Goal: Find specific page/section: Find specific page/section

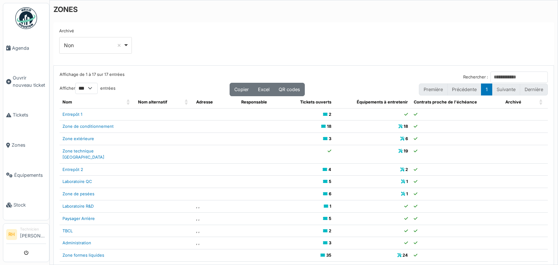
select select "***"
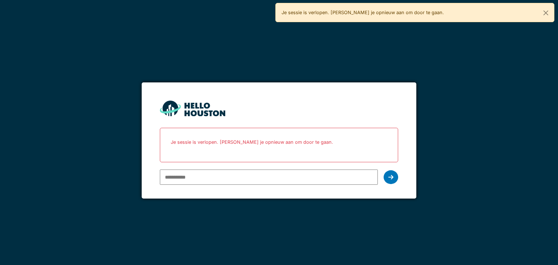
type input "**********"
click at [384, 176] on div at bounding box center [390, 177] width 15 height 14
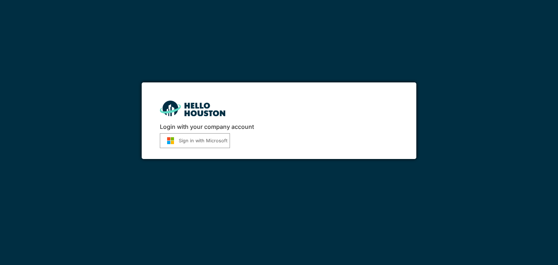
click at [206, 144] on button "Sign in with Microsoft" at bounding box center [195, 140] width 70 height 15
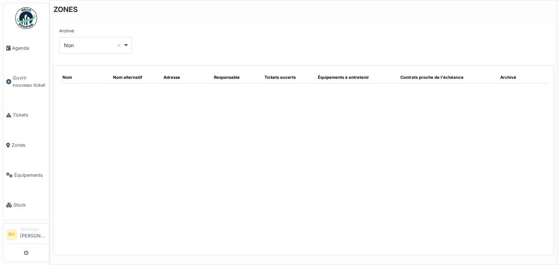
select select "***"
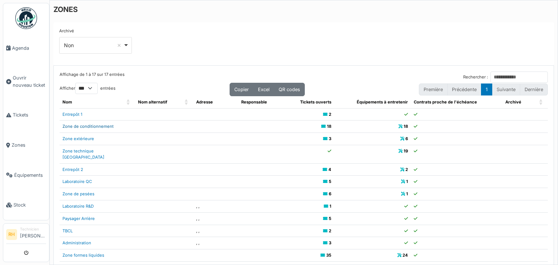
click at [96, 126] on link "Zone de conditionnement" at bounding box center [87, 126] width 51 height 5
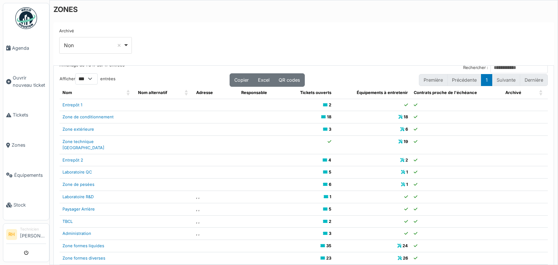
scroll to position [15, 0]
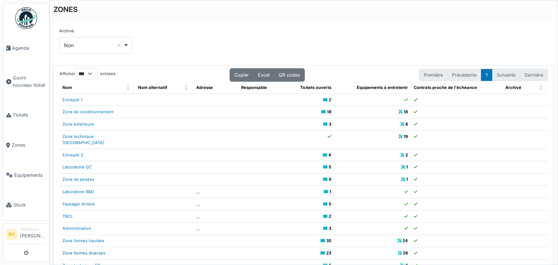
click at [99, 251] on link "Zone formes diverses" at bounding box center [83, 253] width 43 height 5
click at [28, 166] on link "Équipements" at bounding box center [26, 175] width 46 height 30
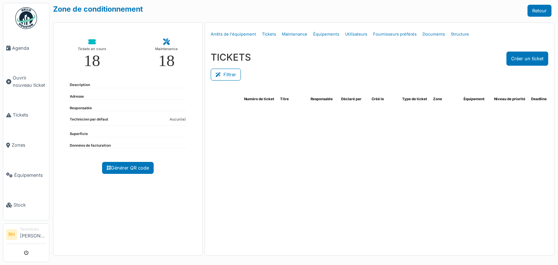
click at [223, 81] on div "Filtrer" at bounding box center [379, 74] width 337 height 16
select select "***"
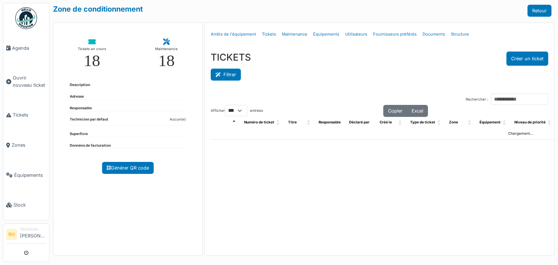
click at [223, 77] on button "Filtrer" at bounding box center [226, 75] width 30 height 12
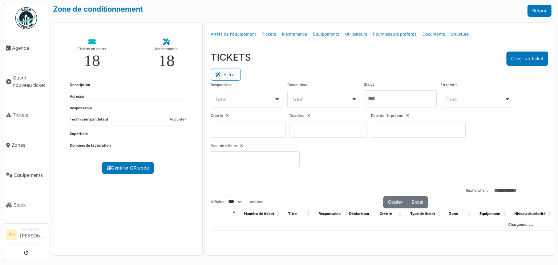
drag, startPoint x: 409, startPoint y: 96, endPoint x: 377, endPoint y: 110, distance: 35.3
click at [409, 96] on div at bounding box center [400, 98] width 73 height 17
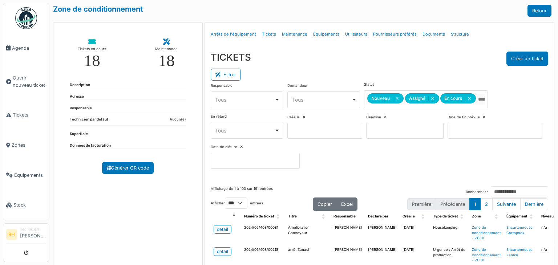
click at [383, 69] on div "Filtrer" at bounding box center [379, 74] width 337 height 16
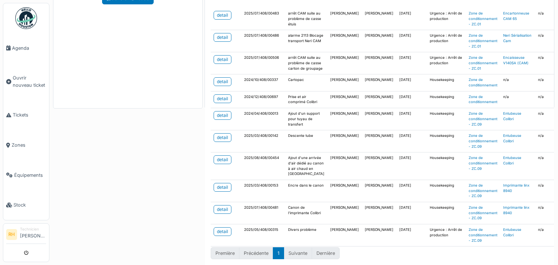
scroll to position [254, 0]
click at [219, 102] on div "detail" at bounding box center [222, 99] width 11 height 7
click at [227, 120] on link "detail" at bounding box center [223, 115] width 18 height 9
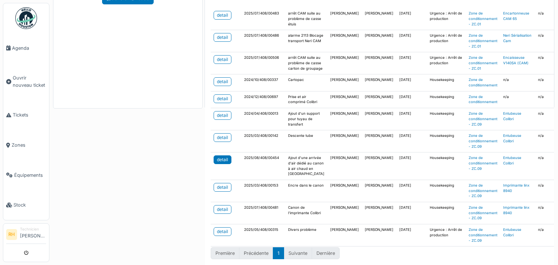
click at [226, 155] on link "detail" at bounding box center [223, 159] width 18 height 9
click at [226, 183] on link "detail" at bounding box center [223, 187] width 18 height 9
drag, startPoint x: 128, startPoint y: 170, endPoint x: 126, endPoint y: 146, distance: 24.8
click at [128, 168] on div "Zone de conditionnement Retour Tickets en cours 18 Maintenance 18 Description A…" at bounding box center [303, 132] width 508 height 265
click at [76, 119] on div "Zone de conditionnement Retour Tickets en cours 18 Maintenance 18 Description A…" at bounding box center [303, 132] width 508 height 265
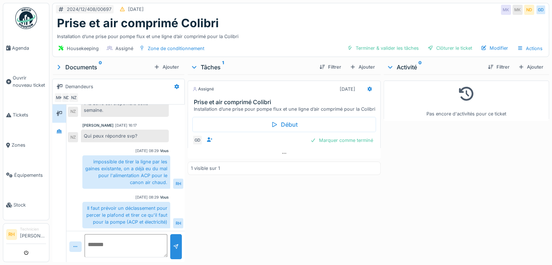
scroll to position [5, 0]
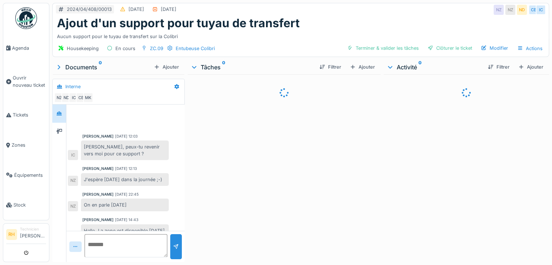
scroll to position [120, 0]
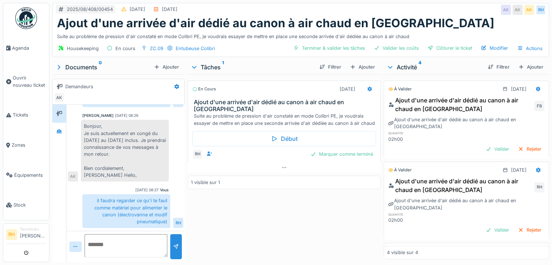
scroll to position [5, 0]
click at [248, 208] on div "En cours 04/07/2025 Ajout d'une arrivée d'air dédié au canon à air chaud en Col…" at bounding box center [284, 166] width 193 height 185
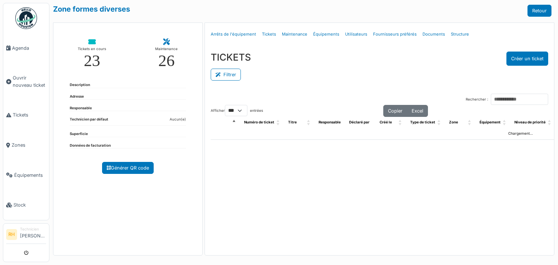
select select "***"
click at [224, 74] on button "Filtrer" at bounding box center [226, 75] width 30 height 12
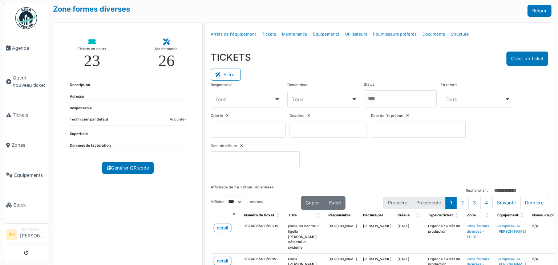
click at [401, 102] on div at bounding box center [400, 98] width 73 height 17
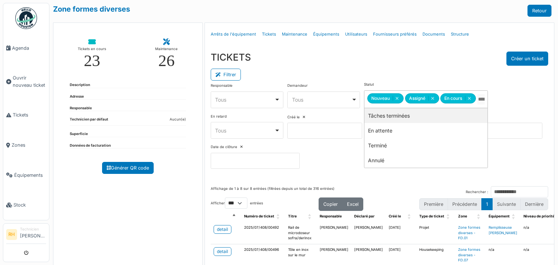
click at [378, 57] on div "TICKETS Créer un ticket" at bounding box center [379, 59] width 337 height 14
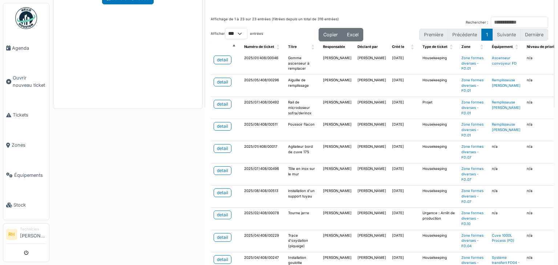
click at [136, 163] on div "Zone formes diverses Retour Tickets en cours 23 Maintenance 26 Description Adre…" at bounding box center [303, 132] width 508 height 265
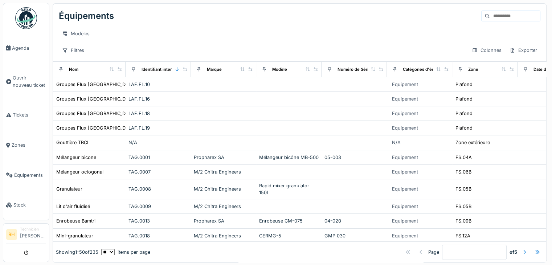
click at [514, 15] on input at bounding box center [515, 16] width 50 height 10
click at [236, 15] on div "Équipements" at bounding box center [300, 16] width 482 height 19
click at [506, 19] on input at bounding box center [515, 16] width 50 height 10
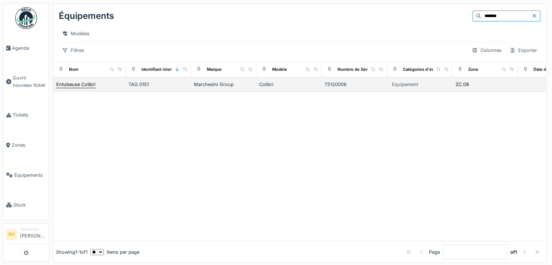
type input "*******"
click at [89, 88] on div "Entubeuse Colibri" at bounding box center [75, 84] width 39 height 7
